Goal: Information Seeking & Learning: Learn about a topic

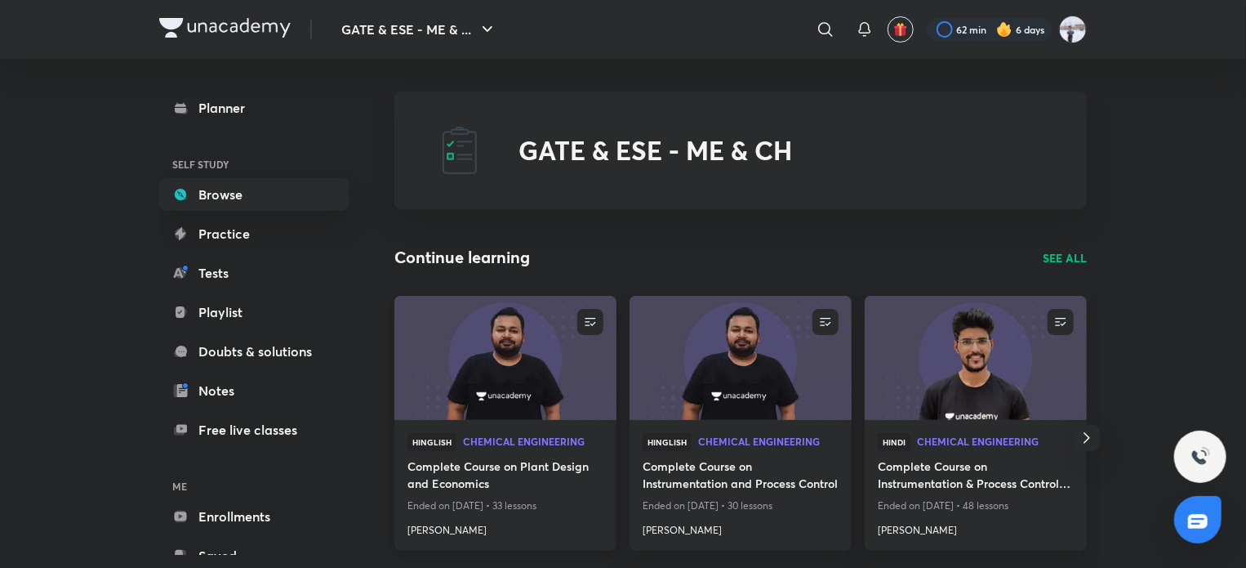
click at [500, 381] on img at bounding box center [505, 357] width 226 height 127
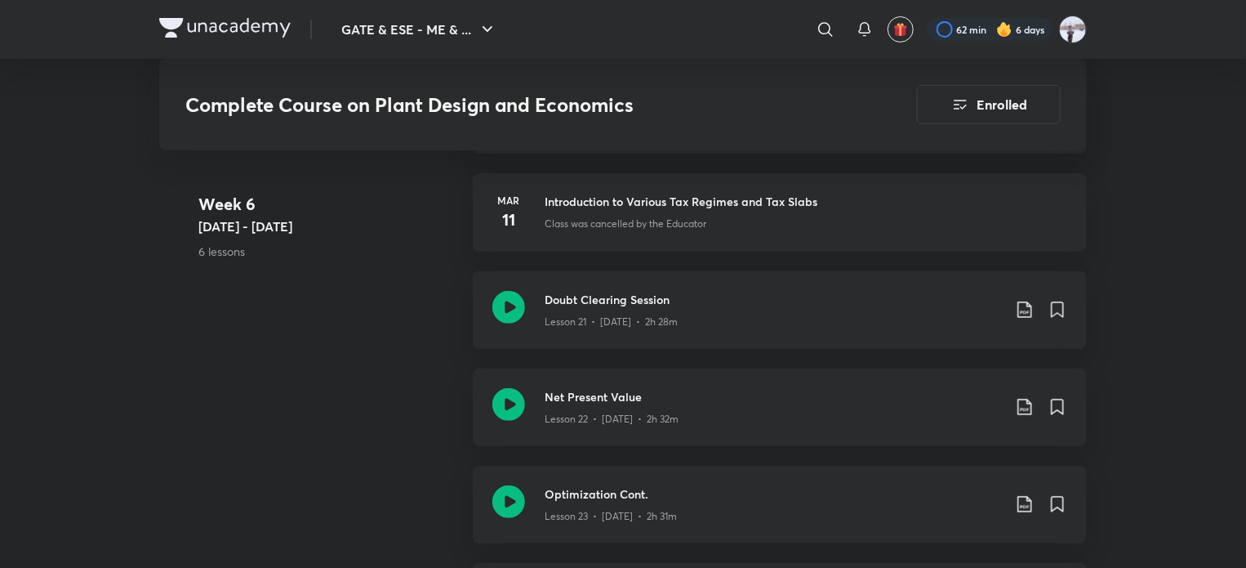
scroll to position [3259, 0]
click at [1023, 300] on icon at bounding box center [1025, 309] width 20 height 20
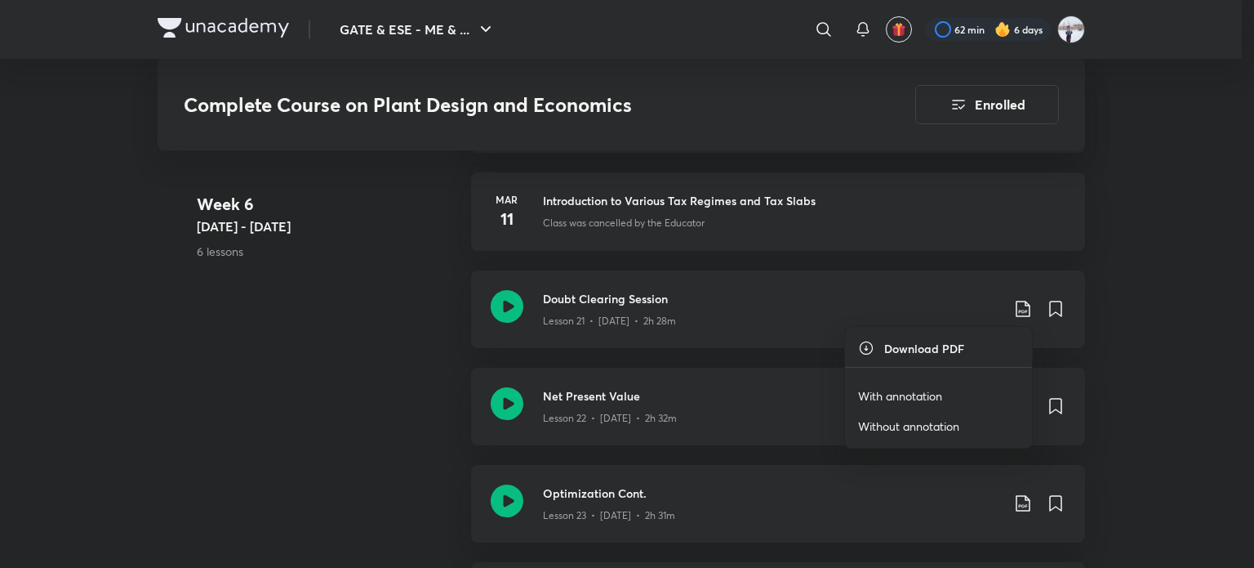
click at [940, 390] on p "With annotation" at bounding box center [900, 395] width 84 height 17
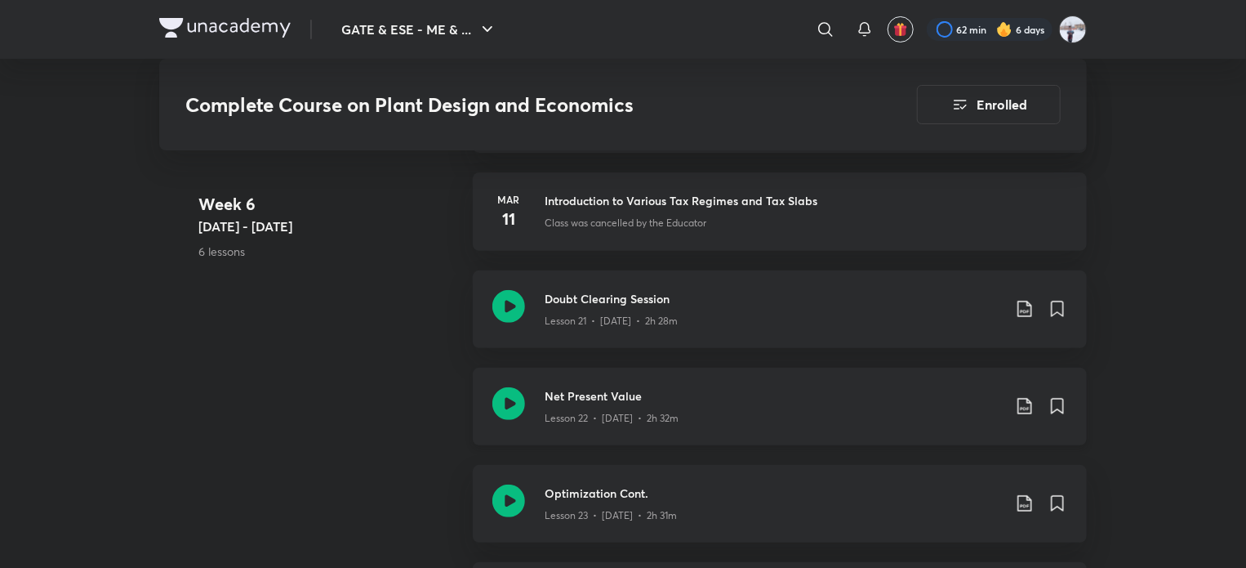
click at [1022, 402] on icon at bounding box center [1025, 406] width 20 height 20
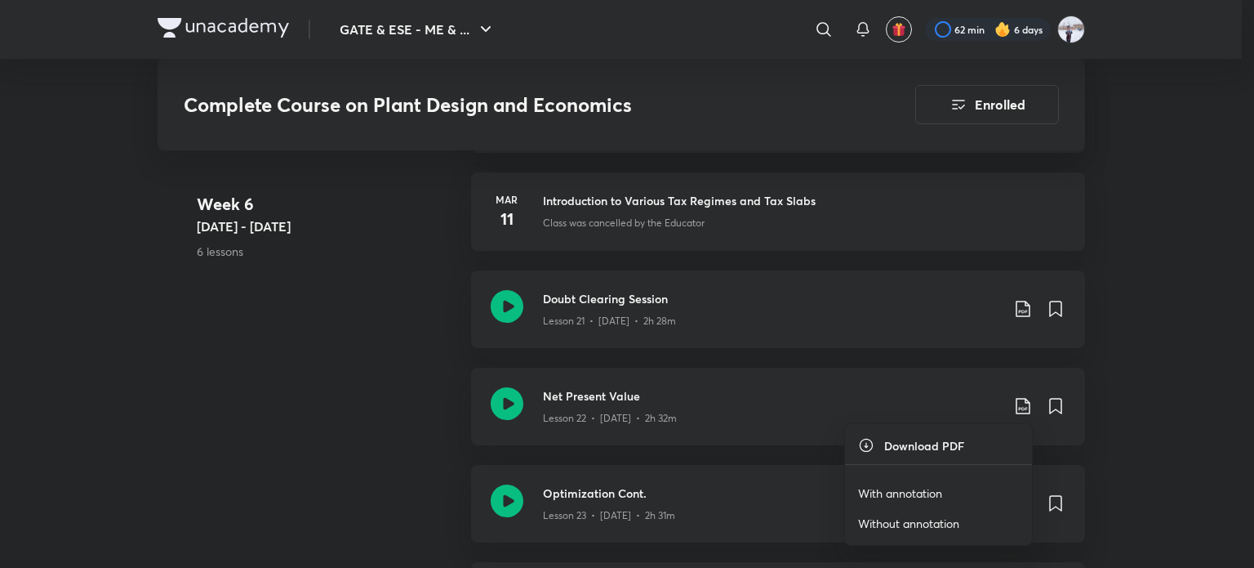
click at [903, 491] on p "With annotation" at bounding box center [900, 492] width 84 height 17
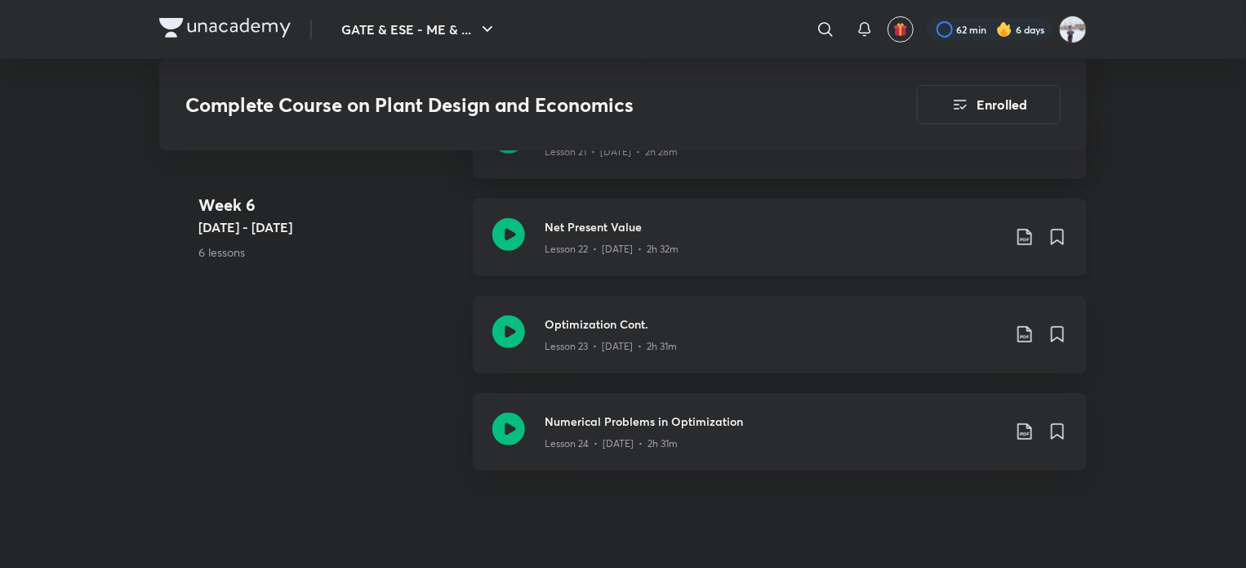
scroll to position [3429, 0]
click at [1031, 332] on icon at bounding box center [1024, 333] width 14 height 16
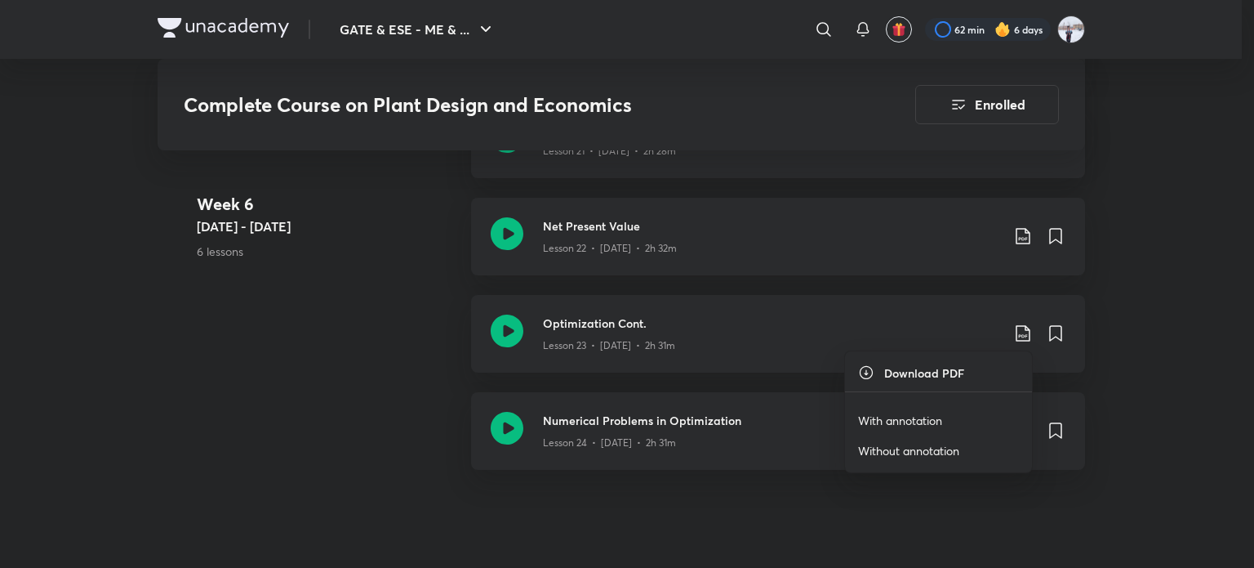
click at [892, 415] on p "With annotation" at bounding box center [900, 420] width 84 height 17
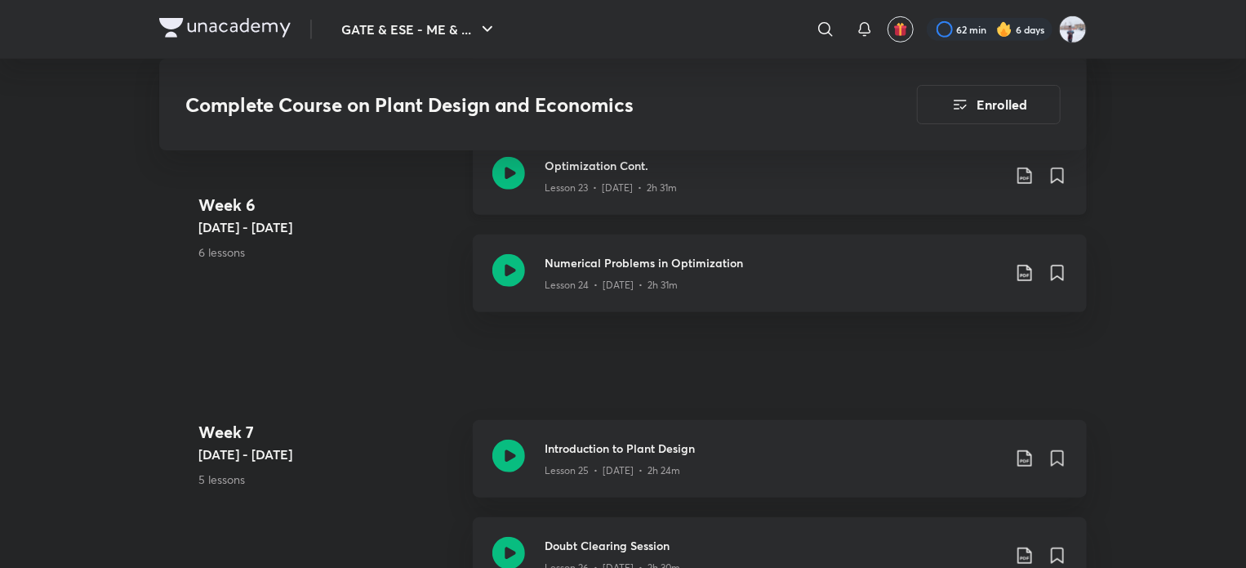
scroll to position [3595, 0]
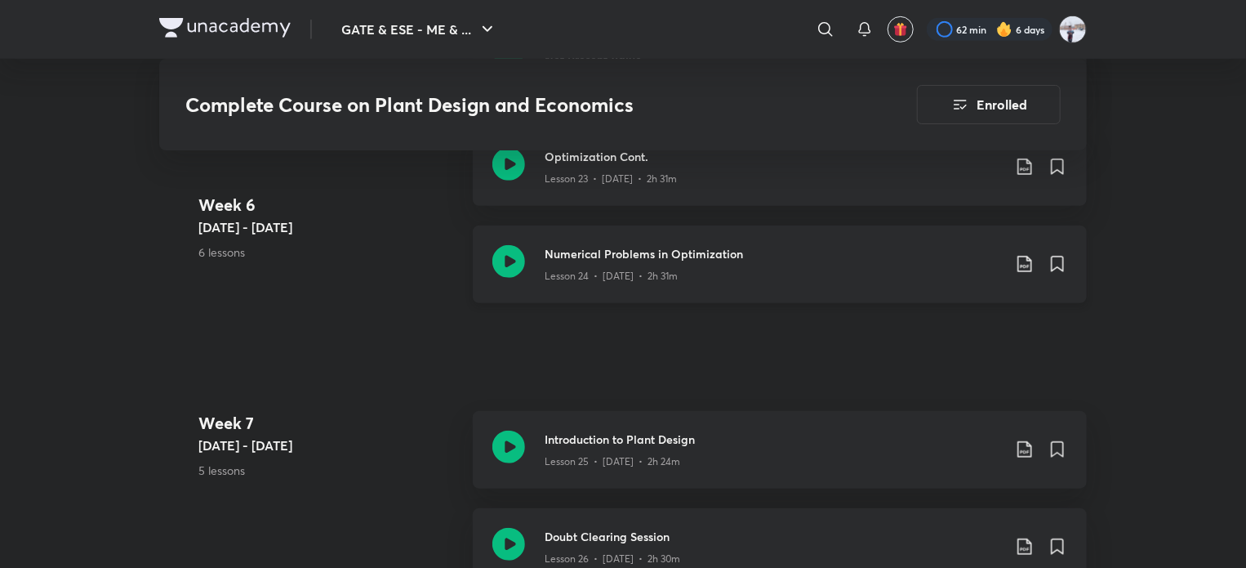
click at [1026, 264] on icon at bounding box center [1025, 264] width 20 height 20
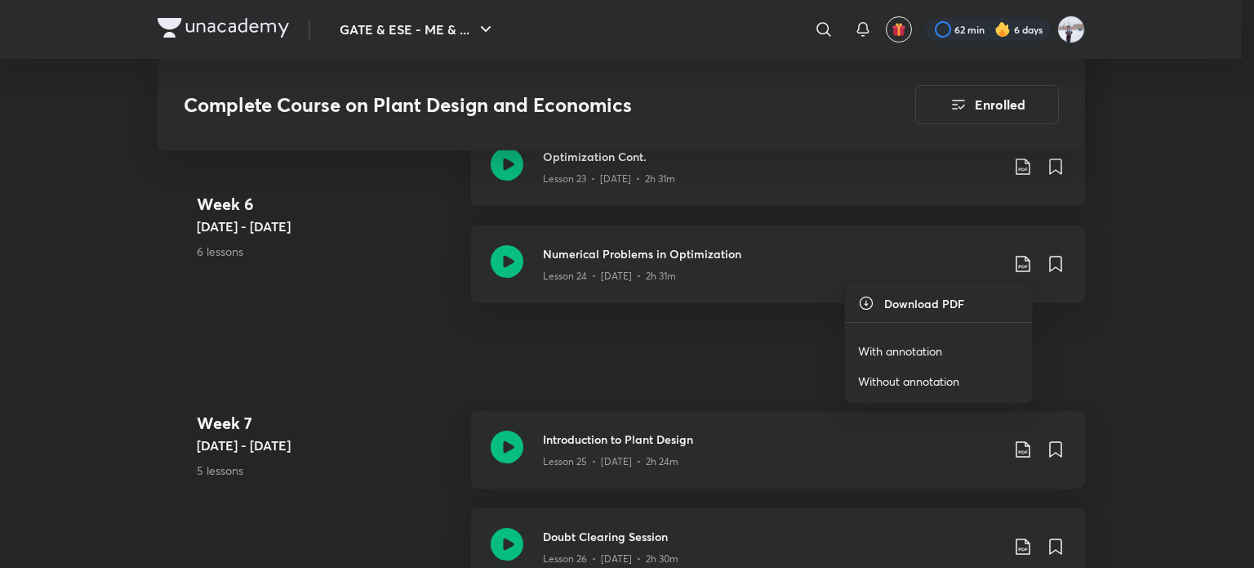
click at [897, 351] on p "With annotation" at bounding box center [900, 350] width 84 height 17
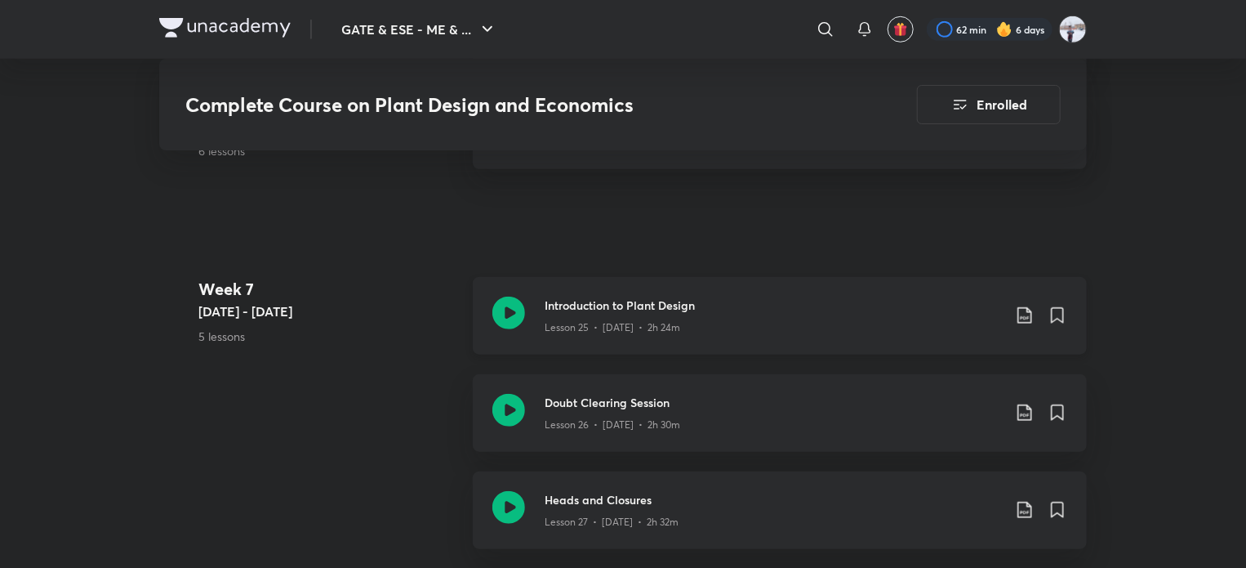
scroll to position [3730, 0]
click at [1019, 319] on icon at bounding box center [1025, 315] width 20 height 20
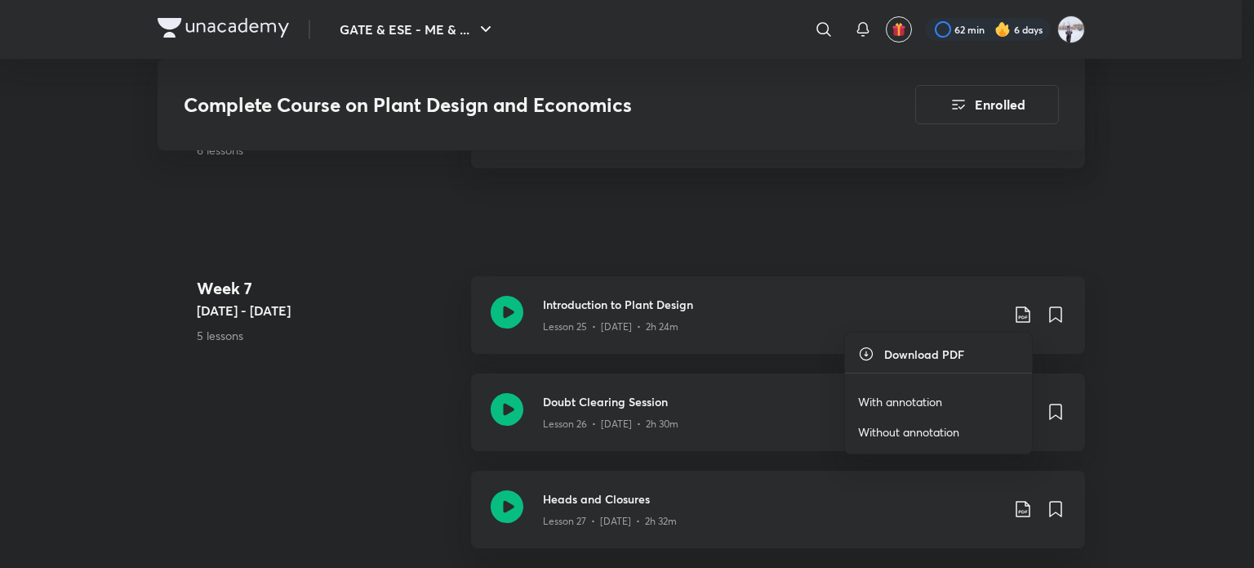
click at [904, 394] on p "With annotation" at bounding box center [900, 401] width 84 height 17
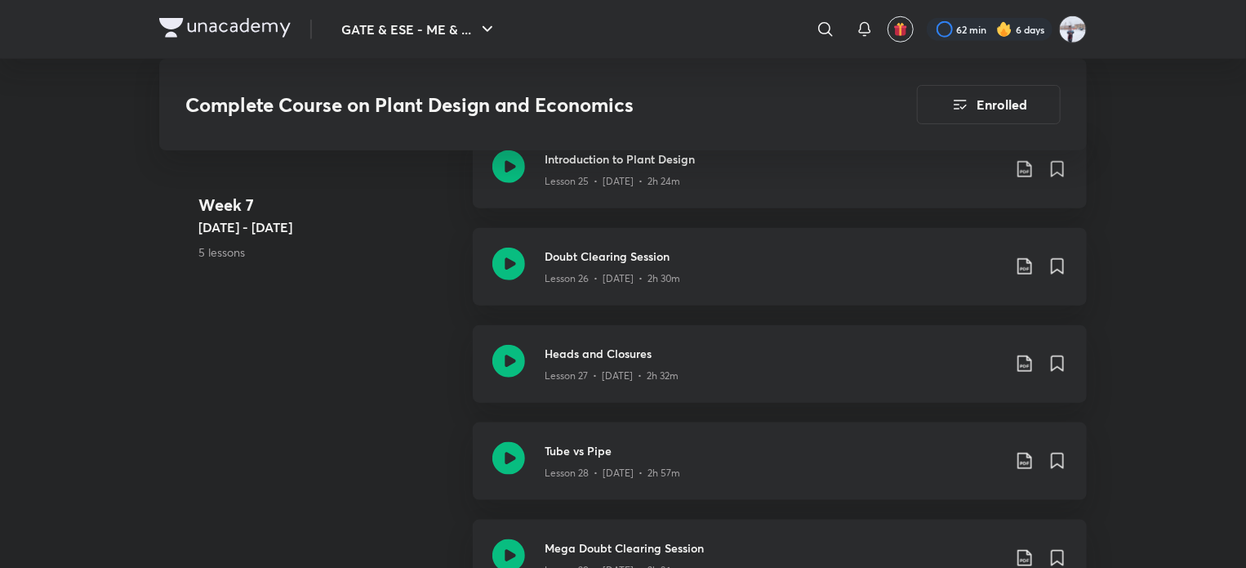
scroll to position [3884, 0]
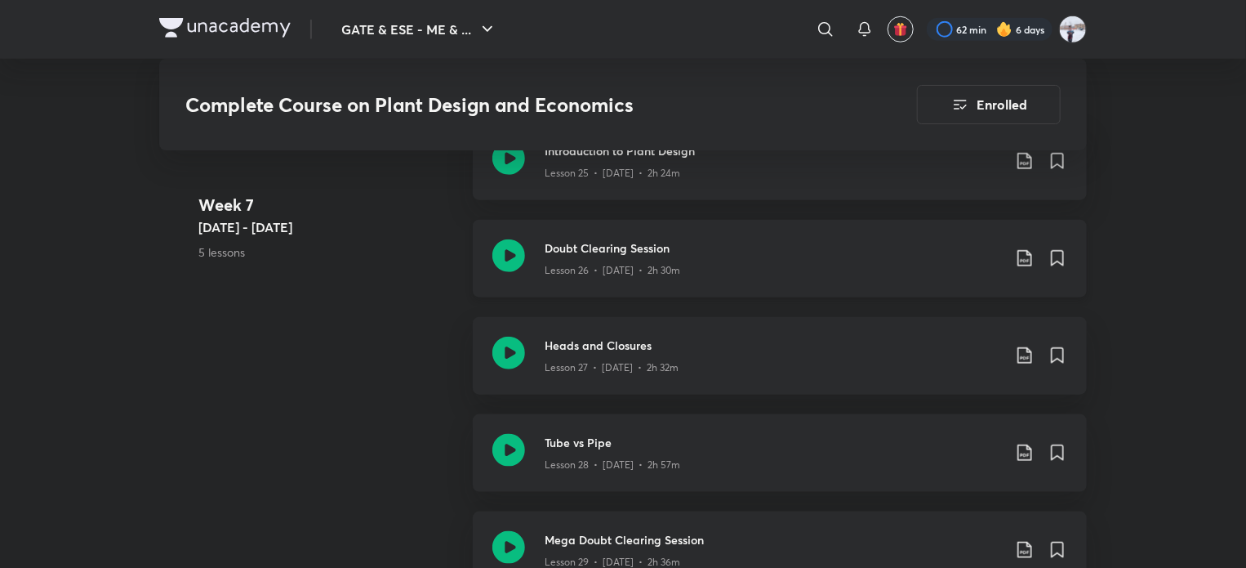
click at [1032, 254] on icon at bounding box center [1025, 258] width 20 height 20
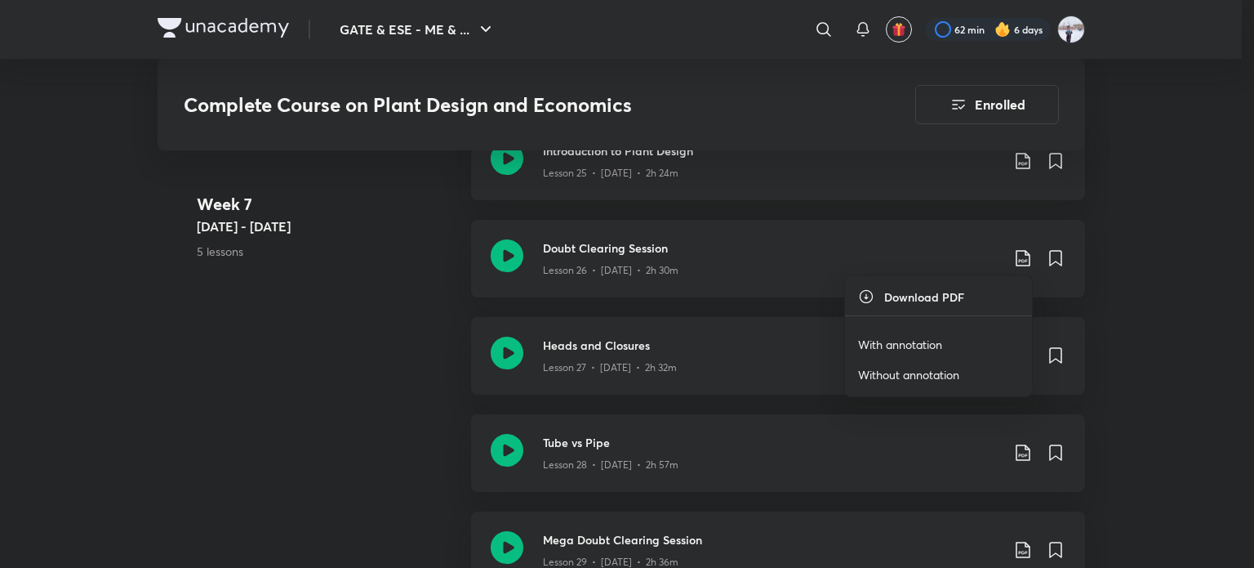
click at [914, 341] on p "With annotation" at bounding box center [900, 344] width 84 height 17
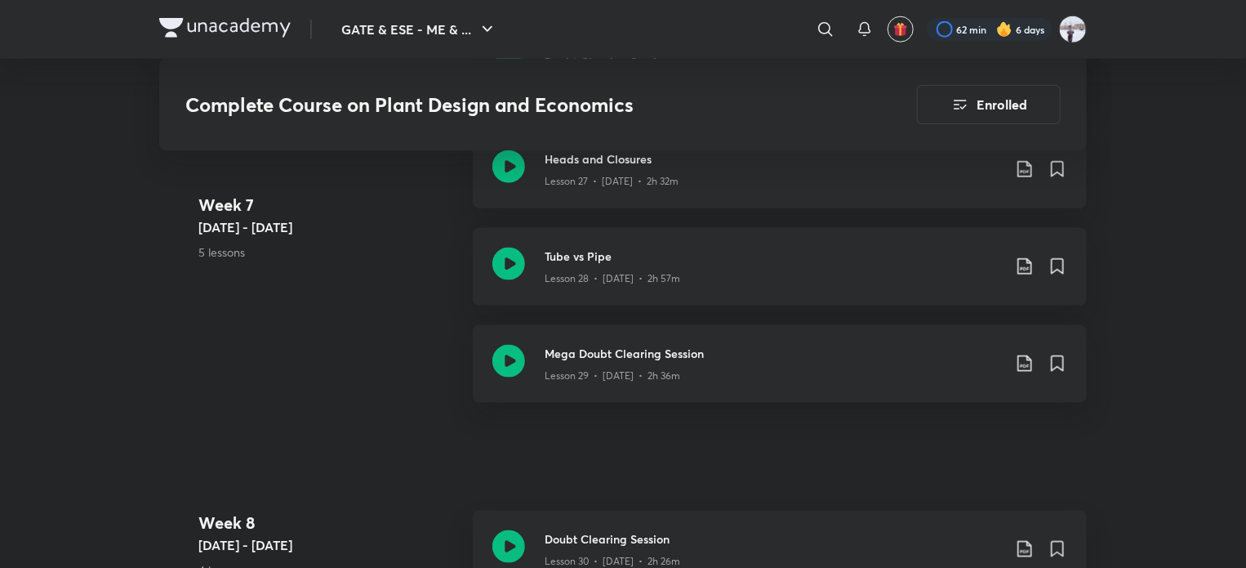
scroll to position [4070, 0]
click at [1026, 268] on icon at bounding box center [1025, 266] width 20 height 20
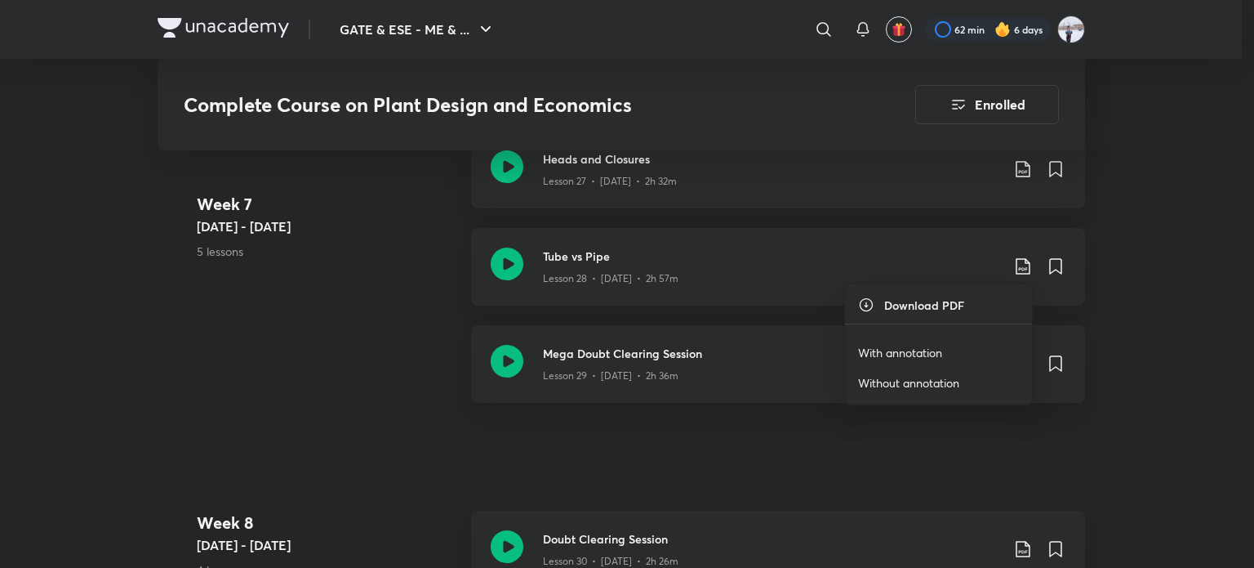
click at [881, 355] on p "With annotation" at bounding box center [900, 352] width 84 height 17
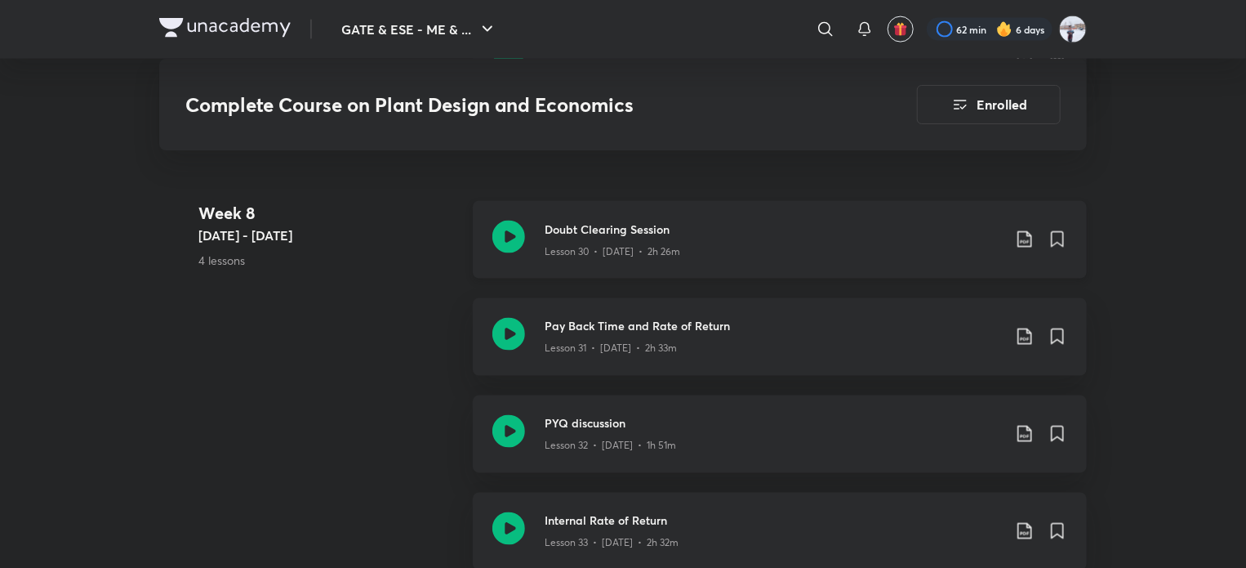
scroll to position [4378, 0]
click at [1021, 236] on icon at bounding box center [1025, 240] width 20 height 20
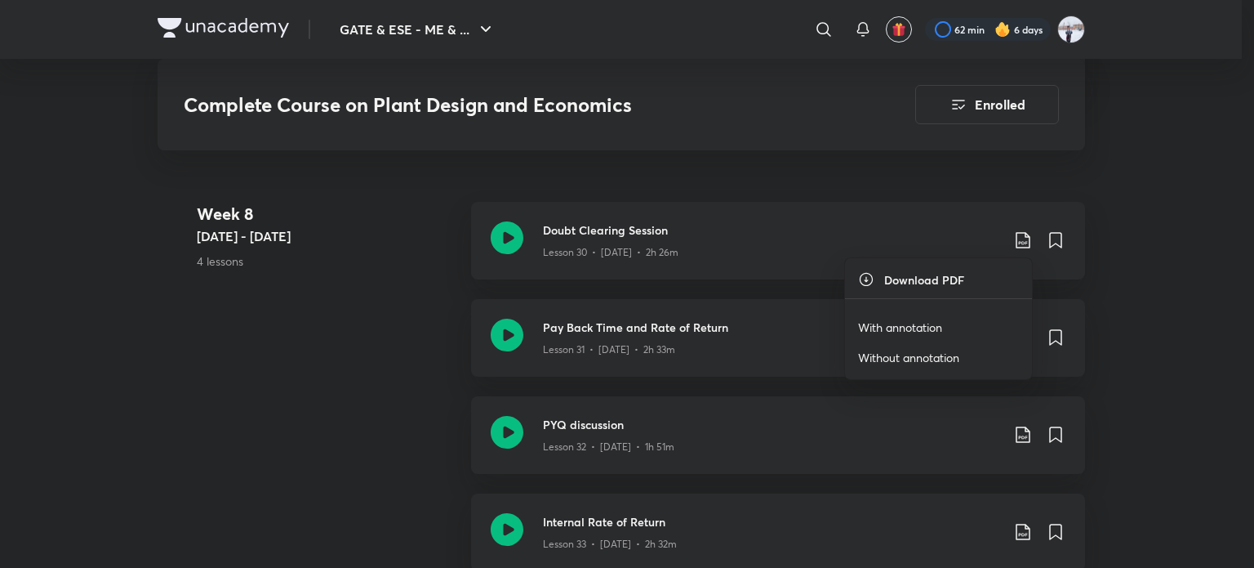
click at [897, 327] on p "With annotation" at bounding box center [900, 326] width 84 height 17
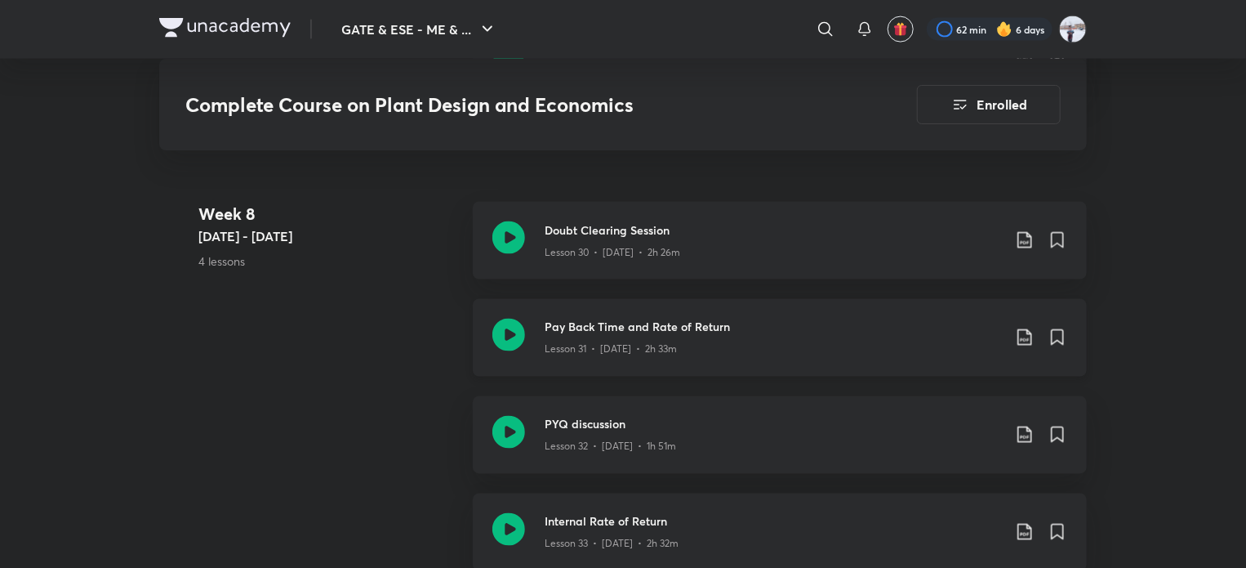
scroll to position [4441, 0]
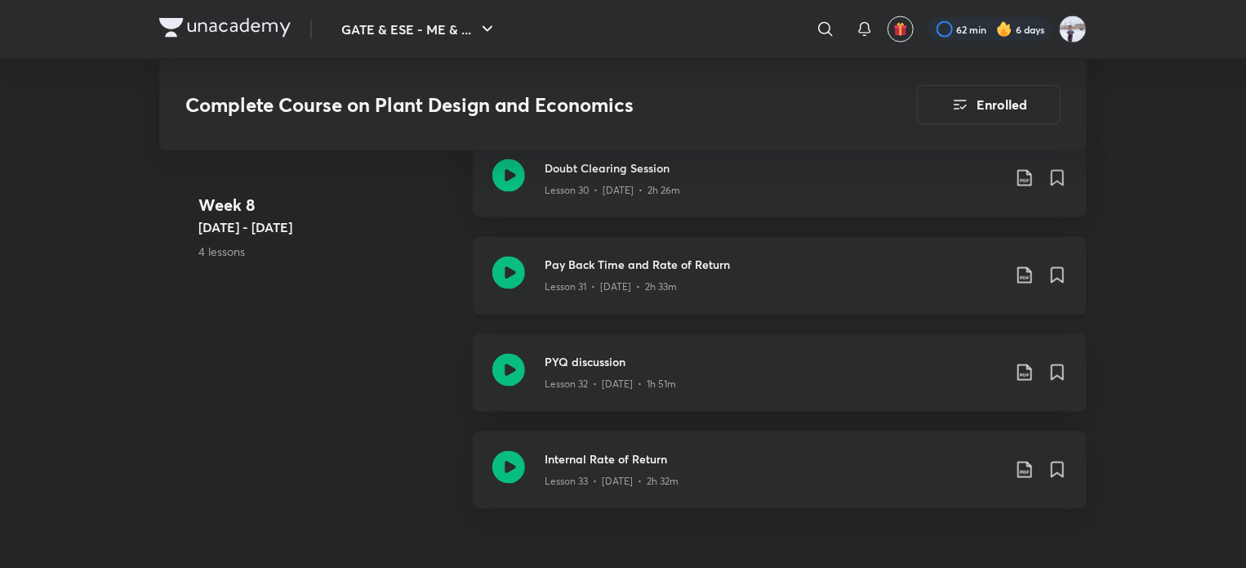
click at [1032, 272] on icon at bounding box center [1025, 275] width 20 height 20
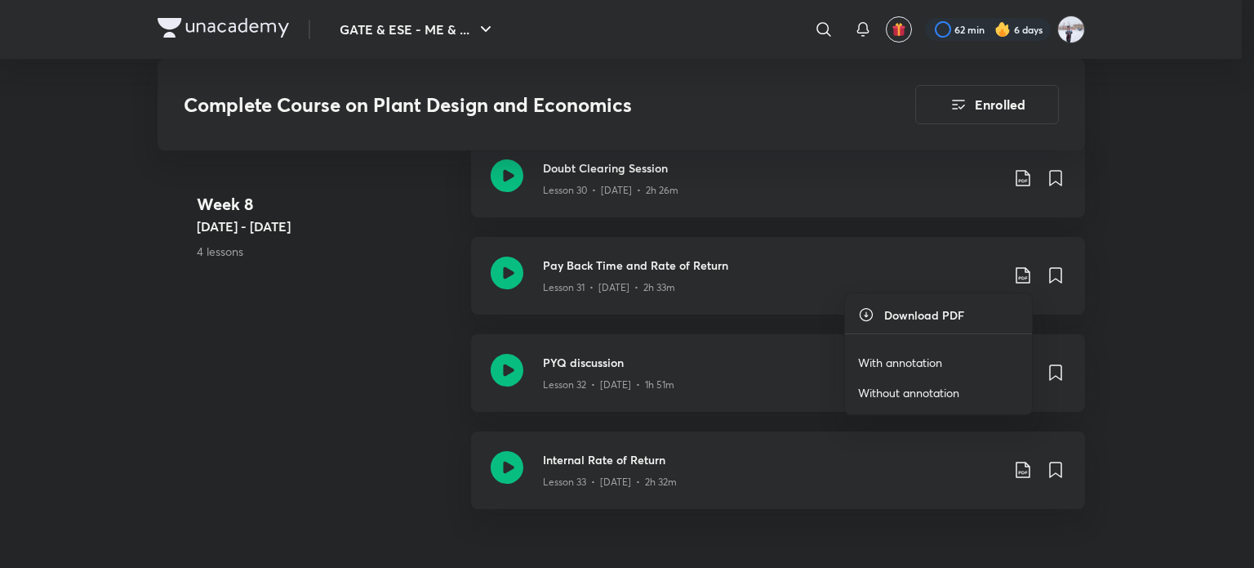
click at [917, 355] on p "With annotation" at bounding box center [900, 362] width 84 height 17
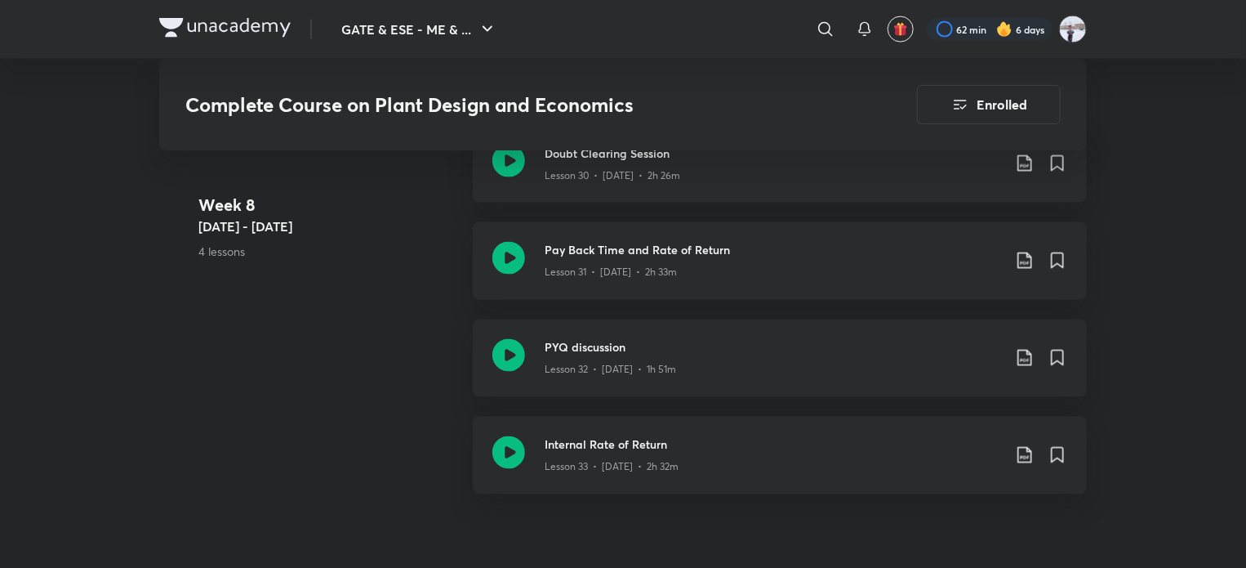
scroll to position [4457, 0]
